Goal: Entertainment & Leisure: Browse casually

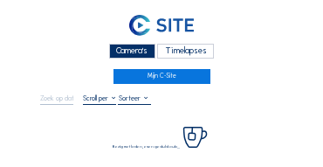
click at [126, 45] on div "Camera's Timelapses" at bounding box center [161, 52] width 243 height 19
click at [119, 50] on div "Camera's" at bounding box center [132, 51] width 46 height 15
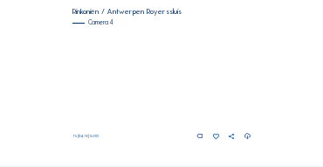
scroll to position [738, 0]
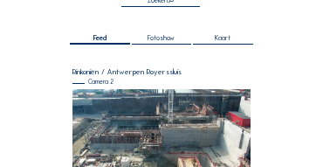
scroll to position [122, 0]
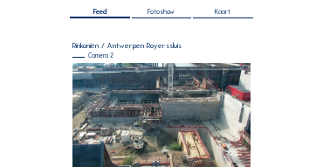
click at [226, 86] on img at bounding box center [162, 115] width 179 height 105
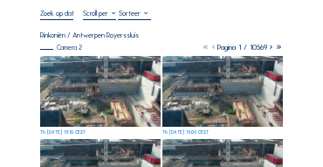
scroll to position [87, 0]
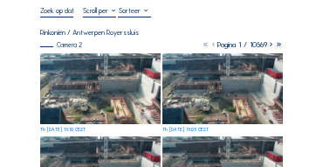
click at [137, 73] on img at bounding box center [100, 88] width 121 height 71
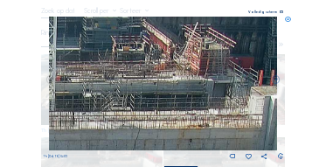
drag, startPoint x: 115, startPoint y: 55, endPoint x: 113, endPoint y: 64, distance: 9.1
click at [113, 64] on img at bounding box center [163, 84] width 228 height 134
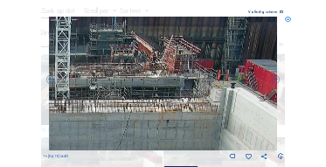
click at [288, 21] on icon at bounding box center [288, 20] width 6 height 6
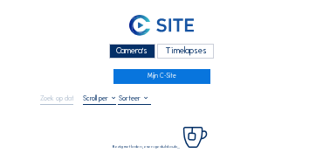
click at [112, 52] on div "Camera's" at bounding box center [132, 51] width 46 height 15
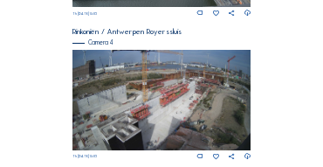
scroll to position [751, 0]
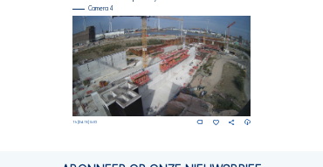
click at [202, 55] on img at bounding box center [162, 66] width 179 height 100
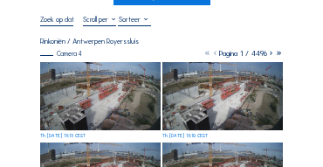
scroll to position [87, 0]
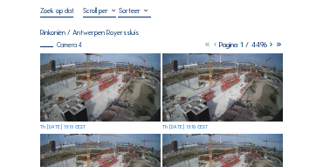
click at [140, 64] on img at bounding box center [100, 87] width 121 height 68
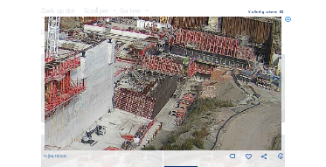
drag, startPoint x: 214, startPoint y: 67, endPoint x: 199, endPoint y: 60, distance: 16.4
click at [197, 67] on img at bounding box center [164, 84] width 238 height 134
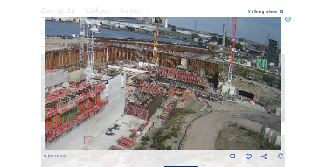
click at [291, 19] on div "Scroll om door de tijd te reizen | Druk op de 'Alt'-knop + scroll om te Zoomen …" at bounding box center [163, 83] width 326 height 167
click at [290, 19] on icon at bounding box center [288, 20] width 6 height 6
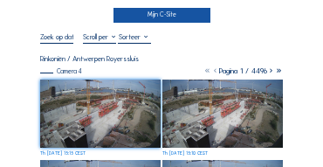
scroll to position [35, 0]
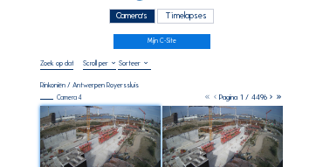
click at [142, 16] on div "Camera's" at bounding box center [132, 16] width 46 height 15
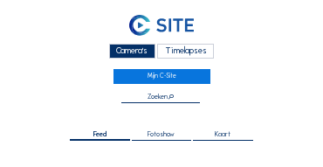
click at [127, 17] on link at bounding box center [161, 27] width 243 height 28
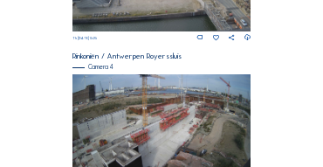
scroll to position [721, 0]
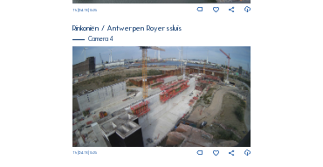
click at [229, 93] on img at bounding box center [162, 96] width 179 height 100
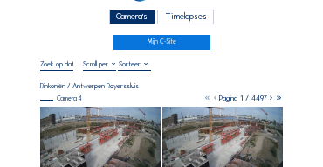
scroll to position [35, 0]
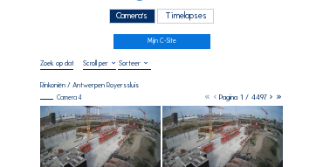
click at [109, 119] on img at bounding box center [100, 140] width 121 height 68
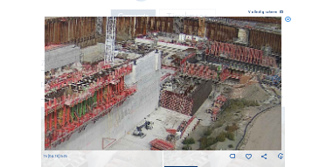
drag, startPoint x: 219, startPoint y: 89, endPoint x: 213, endPoint y: 102, distance: 14.5
click at [213, 102] on img at bounding box center [164, 84] width 238 height 134
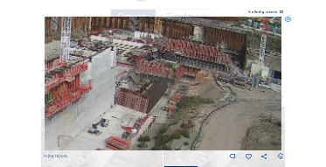
drag, startPoint x: 187, startPoint y: 116, endPoint x: 142, endPoint y: 111, distance: 45.7
click at [142, 111] on img at bounding box center [164, 84] width 238 height 134
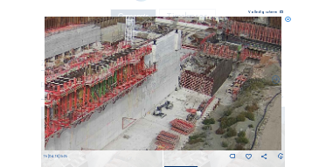
drag, startPoint x: 197, startPoint y: 100, endPoint x: 116, endPoint y: 121, distance: 84.2
click at [229, 95] on img at bounding box center [164, 84] width 238 height 134
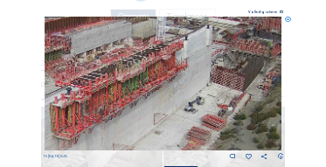
click at [199, 93] on img at bounding box center [164, 84] width 238 height 134
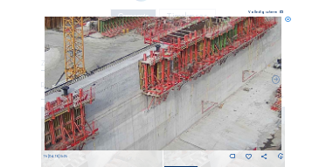
drag, startPoint x: 158, startPoint y: 113, endPoint x: 164, endPoint y: 93, distance: 20.2
click at [163, 95] on img at bounding box center [164, 84] width 238 height 134
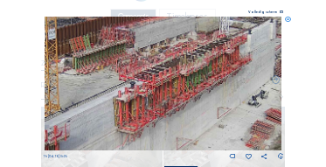
drag, startPoint x: 196, startPoint y: 90, endPoint x: 167, endPoint y: 130, distance: 49.5
click at [168, 130] on img at bounding box center [164, 84] width 238 height 134
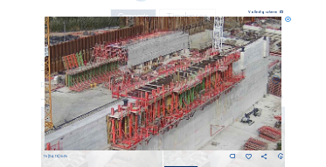
click at [177, 116] on img at bounding box center [164, 84] width 238 height 134
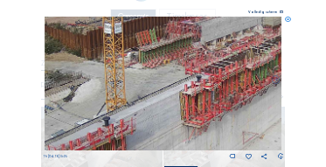
drag, startPoint x: 135, startPoint y: 119, endPoint x: 219, endPoint y: 91, distance: 89.3
click at [218, 91] on img at bounding box center [164, 84] width 238 height 134
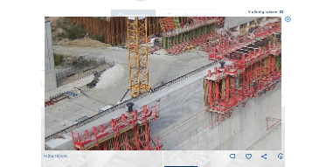
drag, startPoint x: 91, startPoint y: 135, endPoint x: 196, endPoint y: 76, distance: 120.1
click at [196, 76] on img at bounding box center [164, 84] width 238 height 134
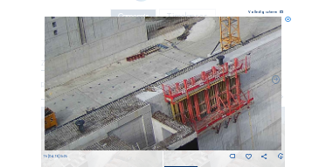
click at [203, 68] on img at bounding box center [164, 84] width 238 height 134
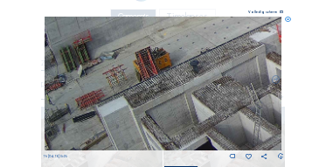
drag, startPoint x: 129, startPoint y: 98, endPoint x: 162, endPoint y: 86, distance: 34.6
click at [193, 61] on img at bounding box center [164, 84] width 238 height 134
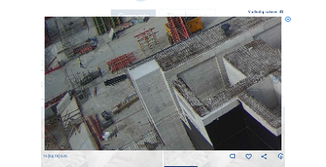
drag, startPoint x: 133, startPoint y: 94, endPoint x: 199, endPoint y: 57, distance: 76.3
click at [199, 57] on img at bounding box center [164, 84] width 238 height 134
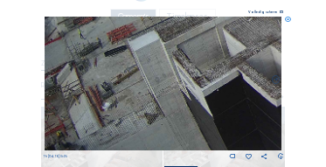
drag, startPoint x: 188, startPoint y: 61, endPoint x: 199, endPoint y: 56, distance: 12.5
click at [199, 56] on img at bounding box center [164, 84] width 238 height 134
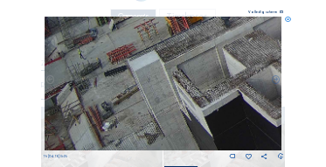
drag, startPoint x: 224, startPoint y: 85, endPoint x: 243, endPoint y: 93, distance: 20.8
click at [220, 103] on img at bounding box center [164, 84] width 238 height 134
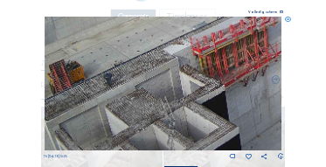
drag, startPoint x: 207, startPoint y: 106, endPoint x: 149, endPoint y: 124, distance: 60.5
click at [149, 124] on img at bounding box center [164, 84] width 238 height 134
click at [203, 117] on img at bounding box center [164, 84] width 238 height 134
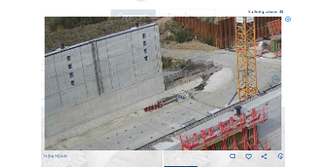
click at [205, 140] on img at bounding box center [164, 84] width 238 height 134
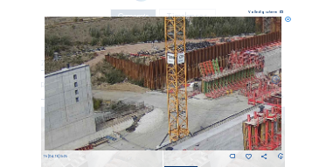
drag, startPoint x: 218, startPoint y: 103, endPoint x: 149, endPoint y: 143, distance: 79.9
click at [149, 144] on img at bounding box center [164, 84] width 238 height 134
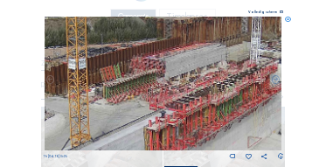
drag, startPoint x: 234, startPoint y: 110, endPoint x: 136, endPoint y: 115, distance: 98.0
click at [136, 115] on img at bounding box center [164, 84] width 238 height 134
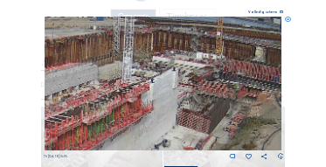
drag, startPoint x: 203, startPoint y: 110, endPoint x: 74, endPoint y: 129, distance: 129.9
click at [74, 129] on img at bounding box center [164, 84] width 238 height 134
click at [289, 23] on icon at bounding box center [288, 20] width 6 height 6
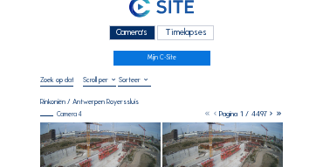
scroll to position [0, 0]
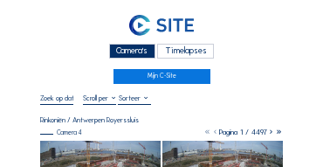
drag, startPoint x: 139, startPoint y: 45, endPoint x: 114, endPoint y: 34, distance: 26.6
click at [139, 45] on div "Camera's" at bounding box center [132, 51] width 46 height 15
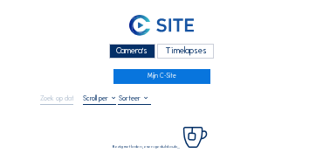
click at [131, 49] on div "Camera's" at bounding box center [132, 51] width 46 height 15
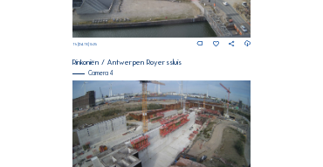
scroll to position [686, 0]
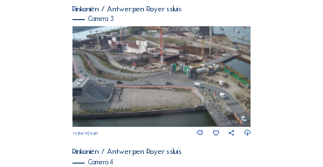
scroll to position [599, 0]
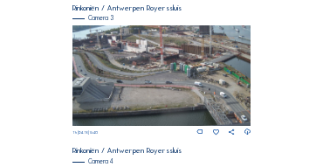
click at [163, 53] on img at bounding box center [162, 75] width 179 height 100
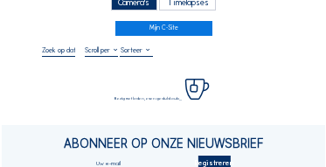
scroll to position [52, 0]
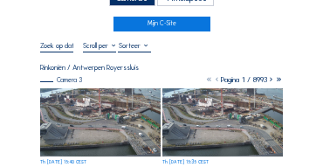
click at [80, 94] on img at bounding box center [100, 122] width 121 height 68
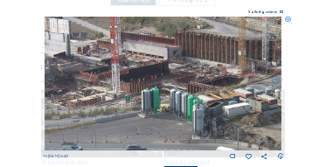
drag, startPoint x: 170, startPoint y: 60, endPoint x: 127, endPoint y: 74, distance: 45.0
click at [127, 74] on img at bounding box center [164, 84] width 238 height 134
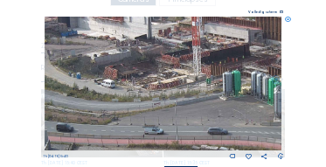
drag, startPoint x: 78, startPoint y: 88, endPoint x: 160, endPoint y: 71, distance: 84.0
click at [160, 71] on img at bounding box center [164, 84] width 238 height 134
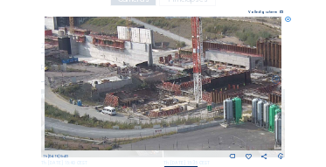
drag, startPoint x: 180, startPoint y: 53, endPoint x: 180, endPoint y: 80, distance: 27.1
click at [180, 80] on img at bounding box center [164, 84] width 238 height 134
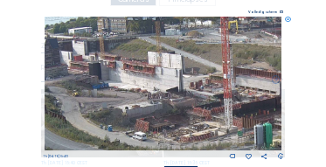
drag, startPoint x: 117, startPoint y: 71, endPoint x: 156, endPoint y: 99, distance: 47.5
click at [159, 100] on img at bounding box center [164, 84] width 238 height 134
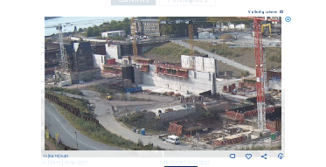
drag, startPoint x: 146, startPoint y: 93, endPoint x: 164, endPoint y: 92, distance: 18.4
click at [164, 93] on img at bounding box center [164, 84] width 238 height 134
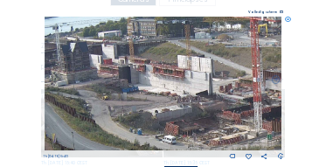
drag, startPoint x: 211, startPoint y: 103, endPoint x: 198, endPoint y: 103, distance: 12.2
click at [198, 103] on img at bounding box center [164, 84] width 238 height 134
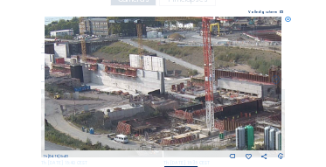
drag, startPoint x: 179, startPoint y: 96, endPoint x: 142, endPoint y: 95, distance: 36.7
click at [142, 95] on img at bounding box center [164, 84] width 238 height 134
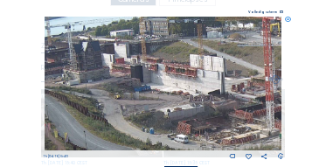
drag, startPoint x: 160, startPoint y: 97, endPoint x: 195, endPoint y: 97, distance: 35.0
click at [195, 97] on img at bounding box center [164, 84] width 238 height 134
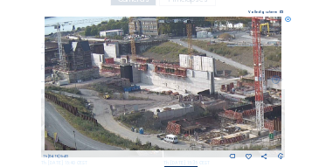
drag, startPoint x: 181, startPoint y: 97, endPoint x: 151, endPoint y: 97, distance: 29.7
click at [151, 97] on img at bounding box center [164, 84] width 238 height 134
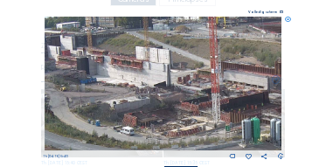
drag, startPoint x: 144, startPoint y: 90, endPoint x: 129, endPoint y: 80, distance: 17.7
click at [129, 78] on img at bounding box center [164, 84] width 238 height 134
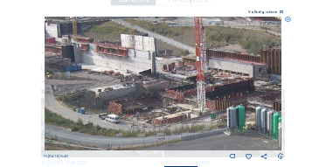
click at [113, 96] on img at bounding box center [164, 84] width 238 height 134
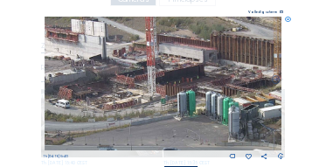
drag, startPoint x: 179, startPoint y: 101, endPoint x: 156, endPoint y: 100, distance: 22.8
click at [156, 100] on img at bounding box center [164, 84] width 238 height 134
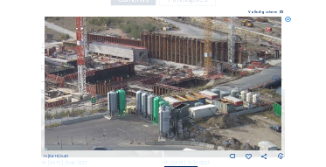
drag, startPoint x: 194, startPoint y: 88, endPoint x: 126, endPoint y: 88, distance: 68.2
click at [126, 88] on img at bounding box center [164, 84] width 238 height 134
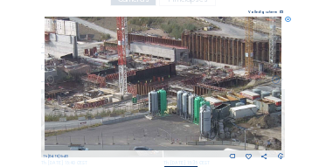
drag, startPoint x: 109, startPoint y: 92, endPoint x: 197, endPoint y: 93, distance: 88.3
click at [197, 93] on img at bounding box center [164, 84] width 238 height 134
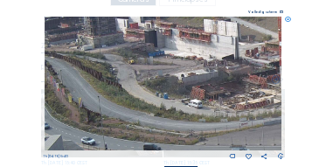
drag, startPoint x: 134, startPoint y: 93, endPoint x: 185, endPoint y: 95, distance: 51.6
click at [195, 93] on img at bounding box center [164, 84] width 238 height 134
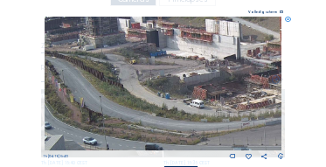
click at [182, 100] on img at bounding box center [164, 84] width 238 height 134
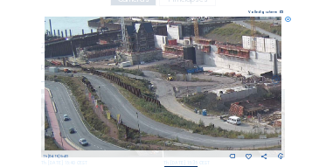
drag, startPoint x: 110, startPoint y: 100, endPoint x: 153, endPoint y: 128, distance: 51.1
click at [153, 128] on img at bounding box center [164, 84] width 238 height 134
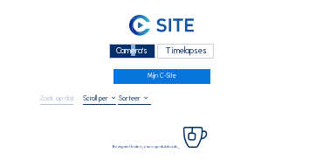
click at [127, 49] on div "Camera's" at bounding box center [132, 51] width 46 height 15
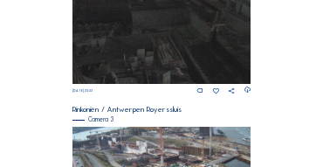
scroll to position [599, 0]
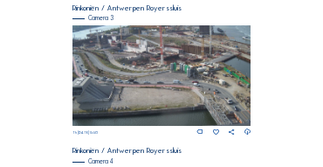
click at [205, 82] on img at bounding box center [162, 75] width 179 height 100
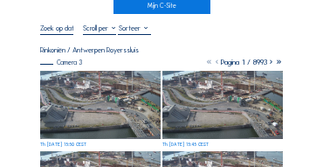
scroll to position [35, 0]
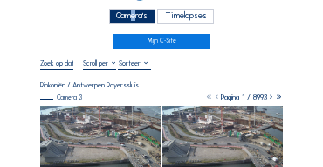
click at [86, 114] on img at bounding box center [100, 140] width 121 height 68
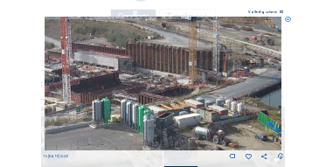
drag, startPoint x: 217, startPoint y: 87, endPoint x: 197, endPoint y: 129, distance: 46.9
click at [209, 130] on img at bounding box center [164, 84] width 238 height 134
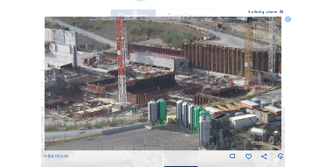
drag, startPoint x: 133, startPoint y: 118, endPoint x: 192, endPoint y: 121, distance: 59.5
click at [216, 121] on img at bounding box center [164, 84] width 238 height 134
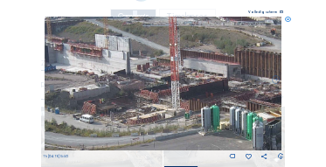
drag, startPoint x: 147, startPoint y: 119, endPoint x: 177, endPoint y: 122, distance: 29.9
click at [177, 122] on img at bounding box center [164, 84] width 238 height 134
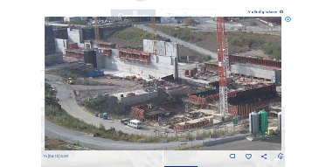
drag, startPoint x: 151, startPoint y: 123, endPoint x: 196, endPoint y: 128, distance: 44.9
click at [196, 128] on img at bounding box center [164, 84] width 238 height 134
click at [287, 22] on icon at bounding box center [288, 20] width 6 height 6
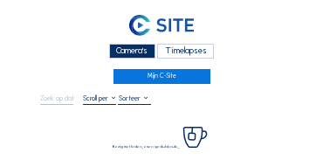
click at [124, 52] on div "Camera's" at bounding box center [132, 51] width 46 height 15
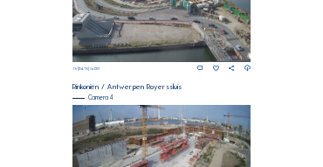
scroll to position [592, 0]
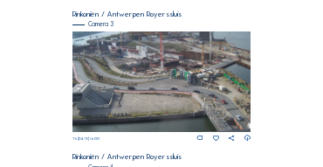
click at [77, 55] on img at bounding box center [162, 81] width 179 height 100
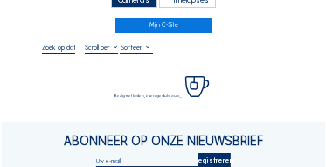
scroll to position [52, 0]
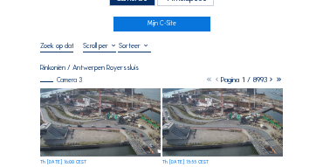
click at [77, 100] on img at bounding box center [100, 122] width 121 height 68
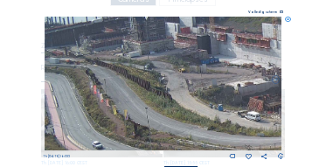
drag, startPoint x: 69, startPoint y: 57, endPoint x: 88, endPoint y: 62, distance: 19.9
click at [88, 62] on img at bounding box center [164, 84] width 238 height 134
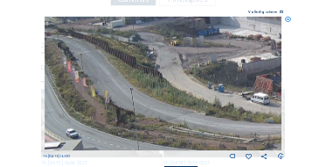
drag, startPoint x: 66, startPoint y: 80, endPoint x: 30, endPoint y: 49, distance: 47.1
click at [28, 46] on div "Scroll om door de tijd te reizen | Druk op de 'Alt'-[PERSON_NAME] + scroll om t…" at bounding box center [163, 83] width 326 height 167
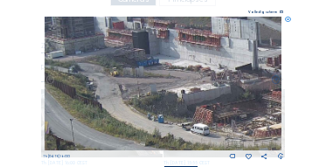
drag, startPoint x: 131, startPoint y: 67, endPoint x: 91, endPoint y: 87, distance: 44.6
click at [91, 87] on img at bounding box center [164, 84] width 238 height 134
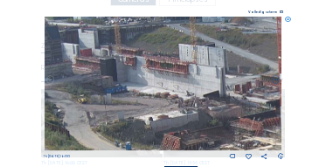
click at [113, 106] on img at bounding box center [164, 84] width 238 height 134
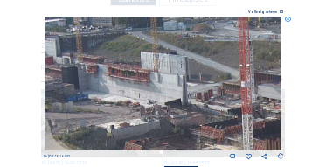
drag, startPoint x: 177, startPoint y: 100, endPoint x: 162, endPoint y: 100, distance: 14.9
click at [162, 100] on img at bounding box center [164, 84] width 238 height 134
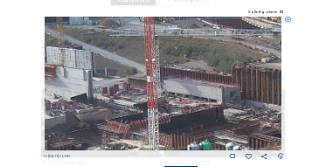
drag, startPoint x: 211, startPoint y: 107, endPoint x: 128, endPoint y: 98, distance: 83.5
click at [126, 99] on img at bounding box center [164, 84] width 238 height 134
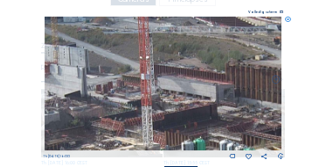
drag, startPoint x: 238, startPoint y: 103, endPoint x: 260, endPoint y: 107, distance: 23.0
click at [260, 107] on img at bounding box center [164, 84] width 238 height 134
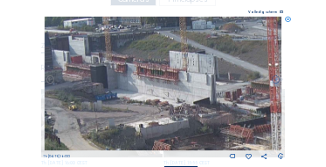
click at [202, 106] on img at bounding box center [164, 84] width 238 height 134
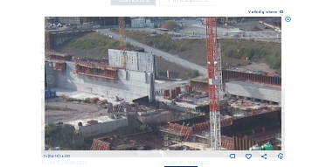
click at [156, 87] on img at bounding box center [164, 84] width 238 height 134
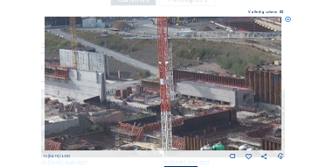
click at [128, 94] on img at bounding box center [164, 84] width 238 height 134
